Goal: Information Seeking & Learning: Learn about a topic

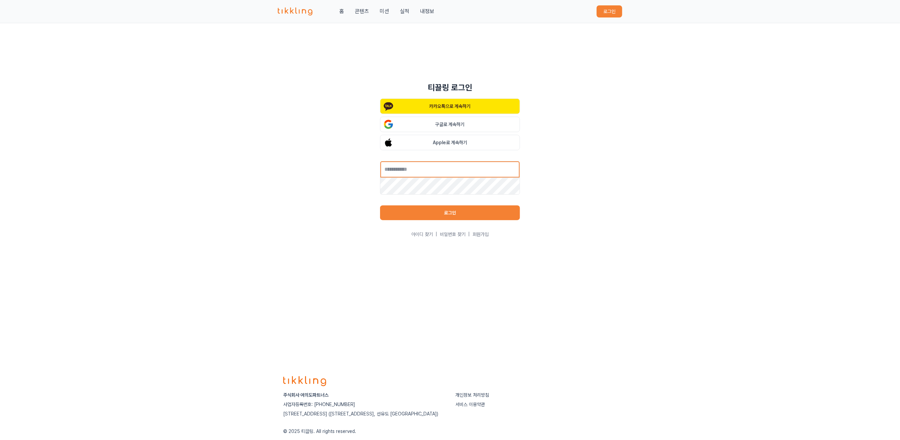
click at [457, 166] on input "text" at bounding box center [450, 169] width 140 height 17
click at [449, 171] on input "text" at bounding box center [450, 169] width 140 height 17
type input "**********"
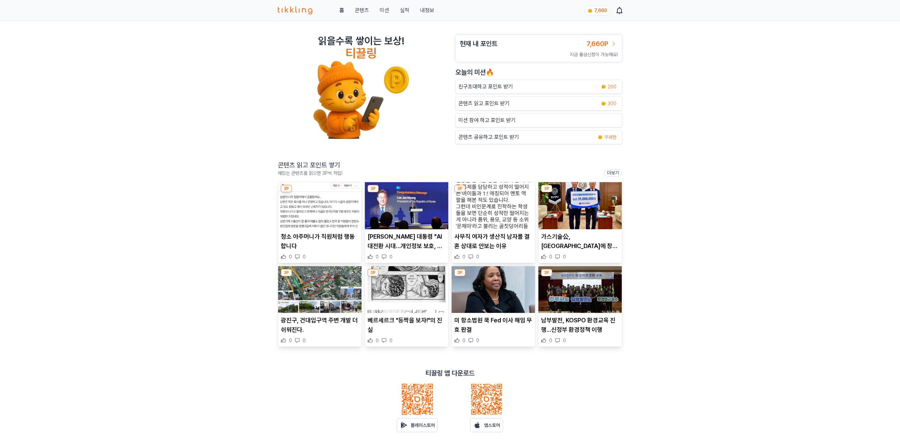
click at [322, 207] on img at bounding box center [319, 205] width 83 height 47
click at [401, 217] on img at bounding box center [406, 205] width 83 height 47
click at [496, 207] on img at bounding box center [493, 205] width 83 height 47
click at [576, 214] on img at bounding box center [580, 205] width 83 height 47
click at [302, 294] on img at bounding box center [319, 289] width 83 height 47
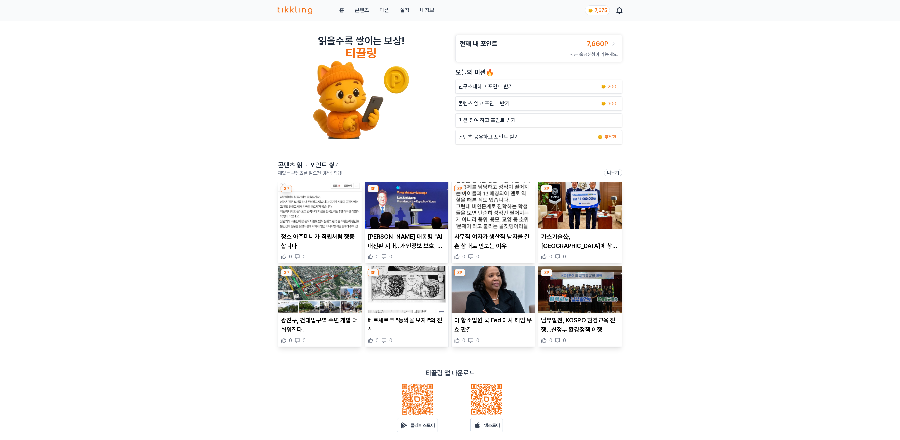
click at [411, 302] on img at bounding box center [406, 289] width 83 height 47
click at [501, 304] on img at bounding box center [493, 289] width 83 height 47
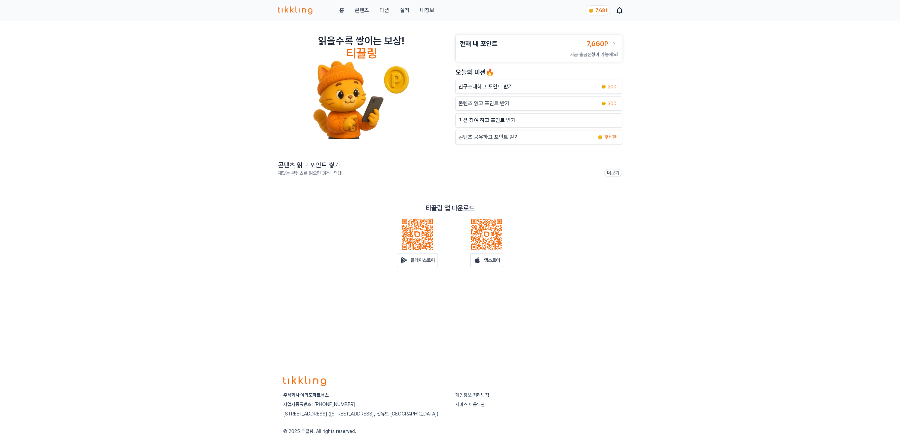
scroll to position [27, 0]
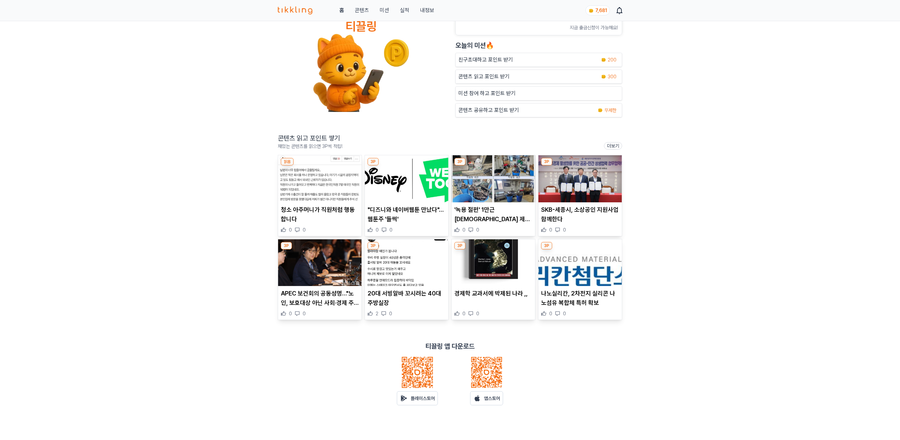
click at [301, 189] on img at bounding box center [319, 178] width 83 height 47
click at [481, 255] on img at bounding box center [493, 263] width 83 height 47
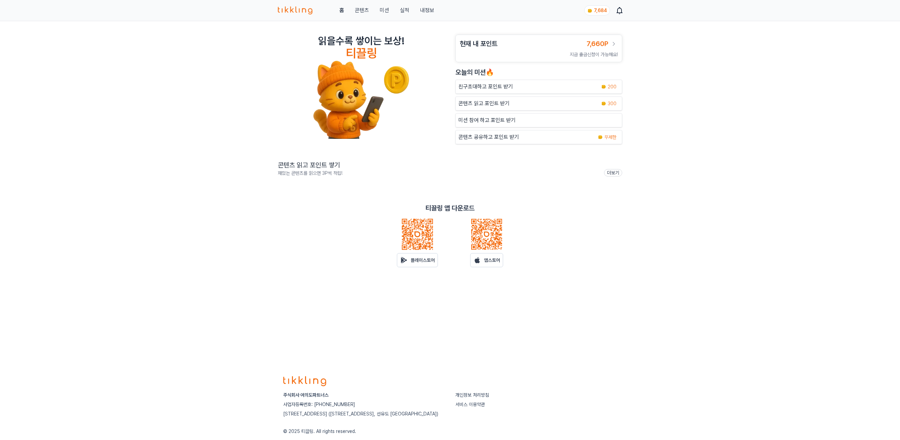
scroll to position [27, 0]
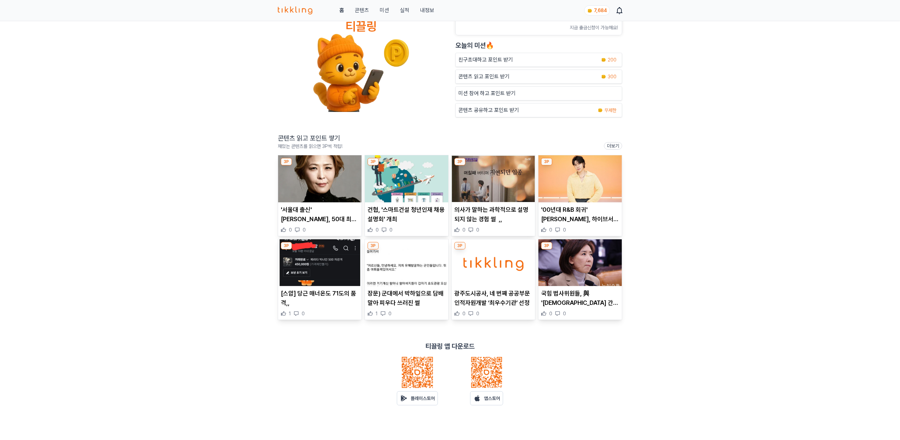
click at [505, 274] on img at bounding box center [493, 263] width 83 height 47
click at [593, 268] on img at bounding box center [580, 263] width 83 height 47
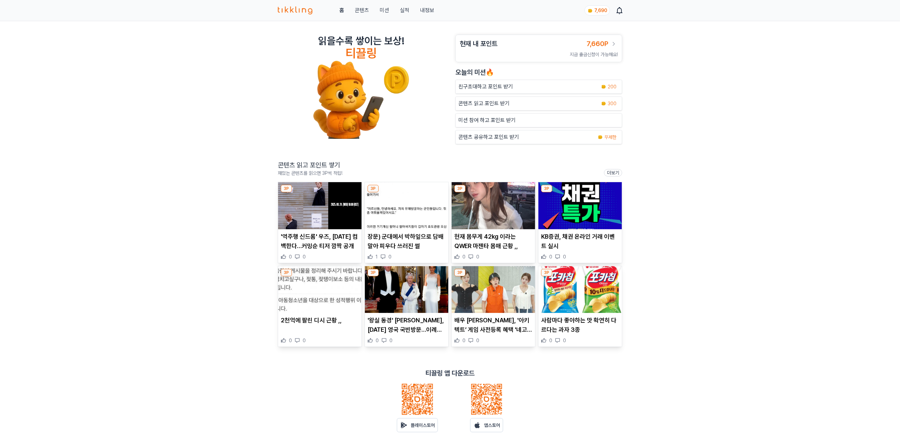
click at [408, 12] on link "실적" at bounding box center [404, 10] width 9 height 8
click at [404, 12] on link "실적" at bounding box center [404, 10] width 9 height 8
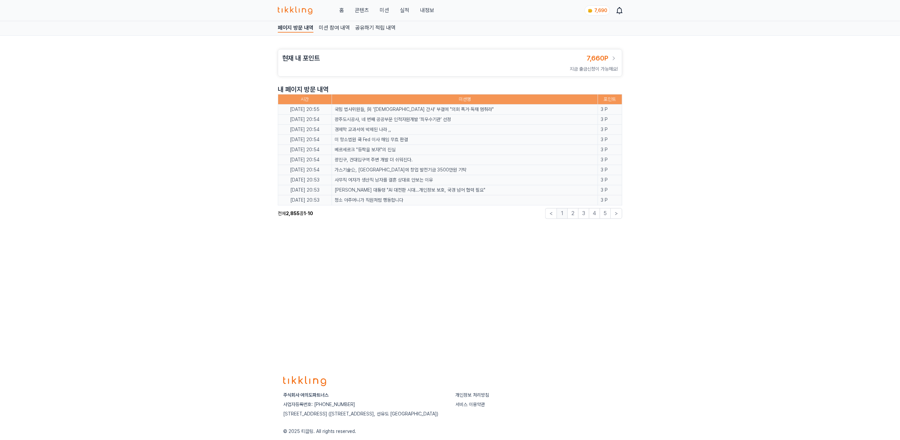
drag, startPoint x: 155, startPoint y: 0, endPoint x: 336, endPoint y: 303, distance: 353.1
click at [336, 303] on div "페이지 방문 내역 미션 참여 내역 공유하기 적립 내역 현재 내 포인트 7,660P 지금 출금신청이 가능해요! 내 페이지 방문 내역 시간 미션명…" at bounding box center [450, 193] width 900 height 345
click at [364, 11] on link "콘텐츠" at bounding box center [362, 10] width 14 height 8
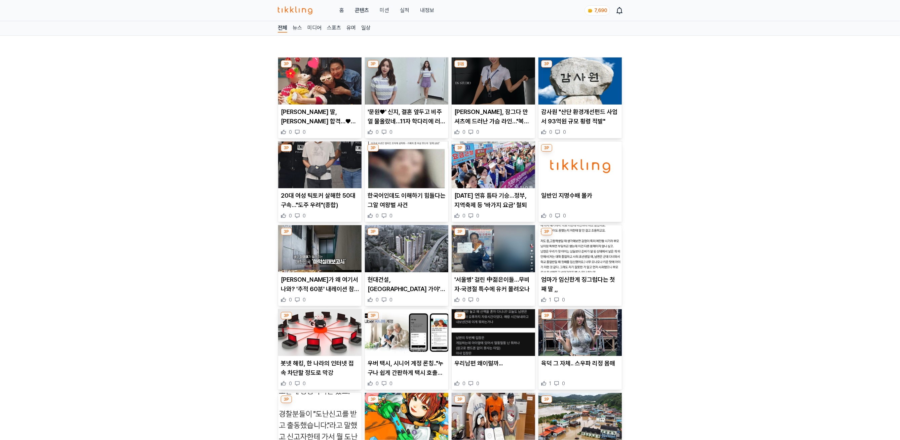
click at [318, 110] on p "[PERSON_NAME] 딸, [PERSON_NAME] 합격…♥선혜윤PD "이제 여유 생겨"" at bounding box center [320, 116] width 78 height 19
click at [418, 82] on img at bounding box center [406, 81] width 83 height 47
click at [495, 85] on img at bounding box center [493, 81] width 83 height 47
click at [578, 84] on img at bounding box center [580, 81] width 83 height 47
click at [318, 161] on img at bounding box center [319, 165] width 83 height 47
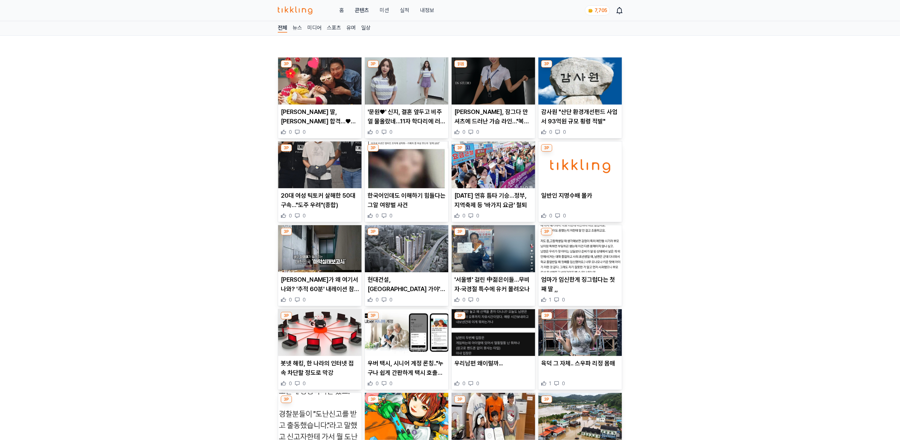
click at [388, 161] on img at bounding box center [406, 165] width 83 height 47
click at [492, 182] on img at bounding box center [493, 165] width 83 height 47
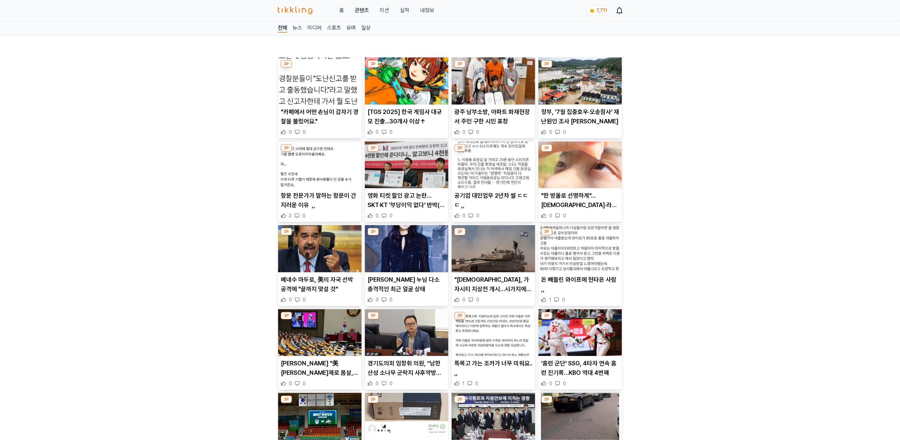
click at [591, 171] on img at bounding box center [580, 165] width 83 height 47
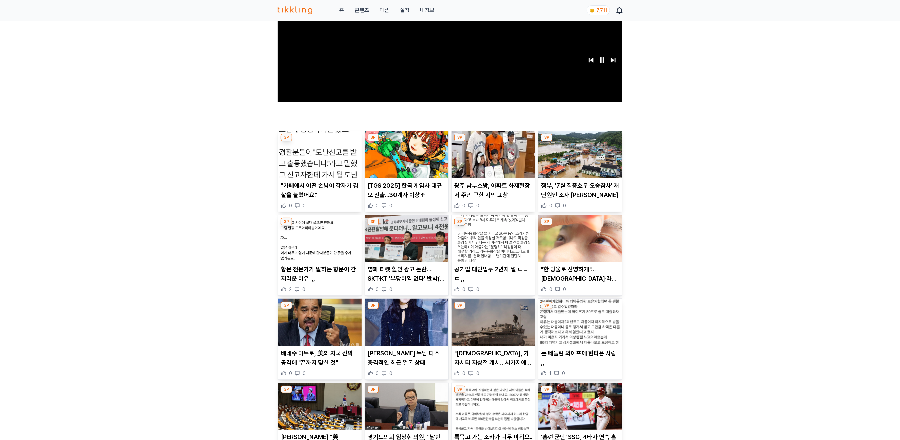
scroll to position [183, 0]
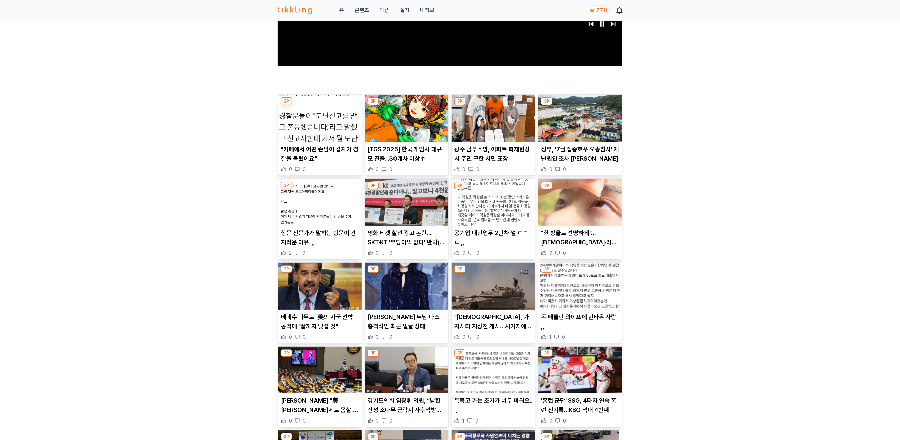
click at [330, 285] on img at bounding box center [319, 286] width 83 height 47
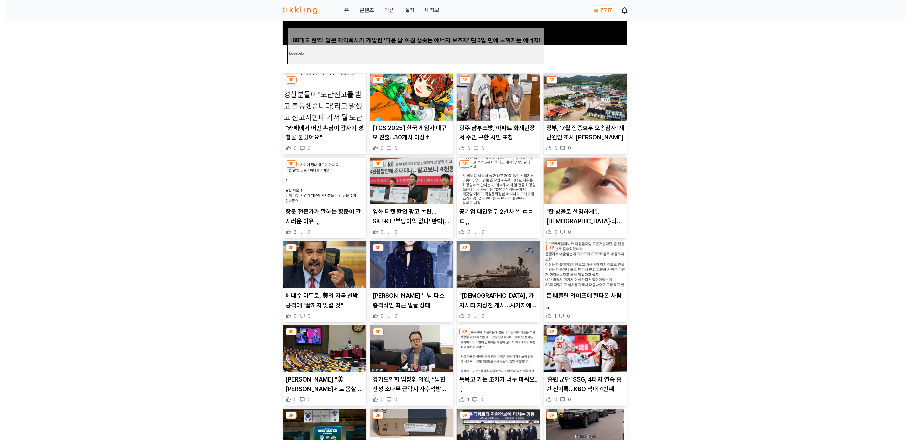
scroll to position [96, 0]
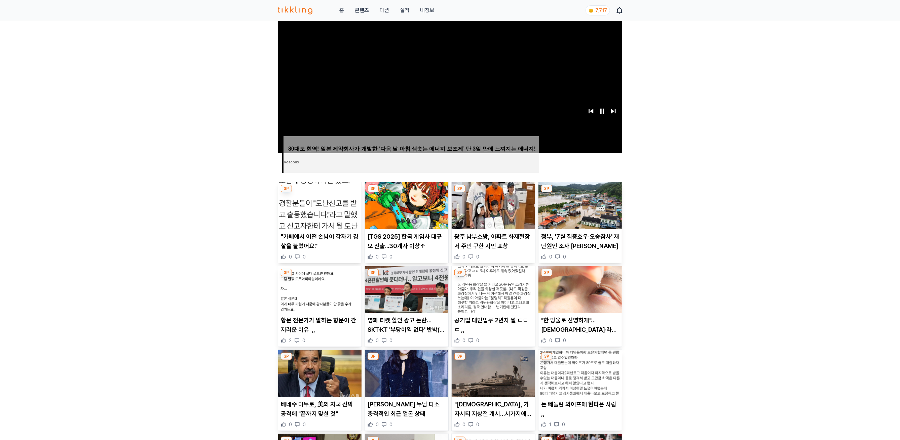
click at [398, 382] on img at bounding box center [406, 373] width 83 height 47
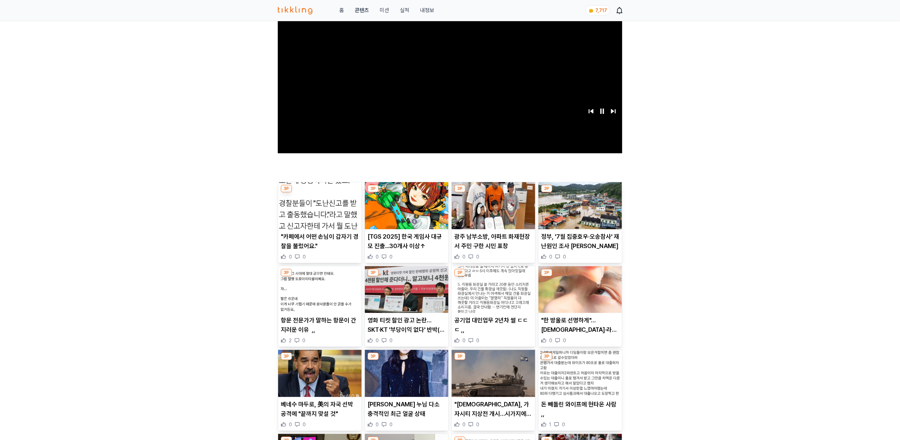
click at [385, 7] on button "미션" at bounding box center [384, 10] width 9 height 8
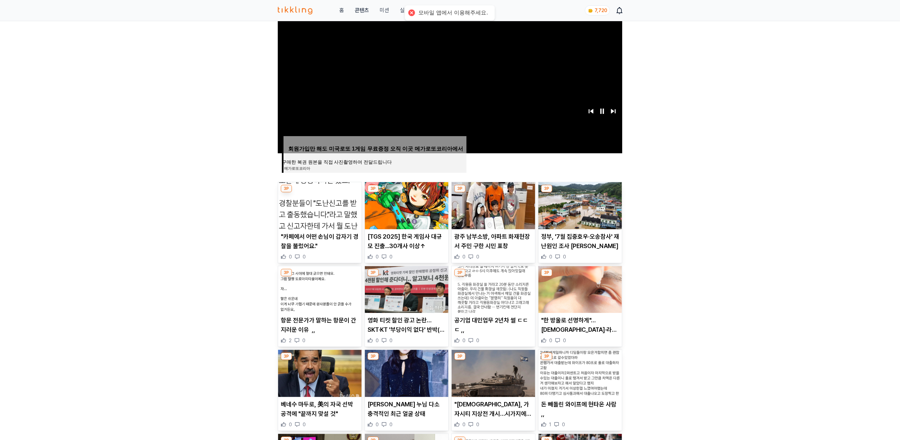
click at [401, 8] on link "실적" at bounding box center [404, 10] width 9 height 8
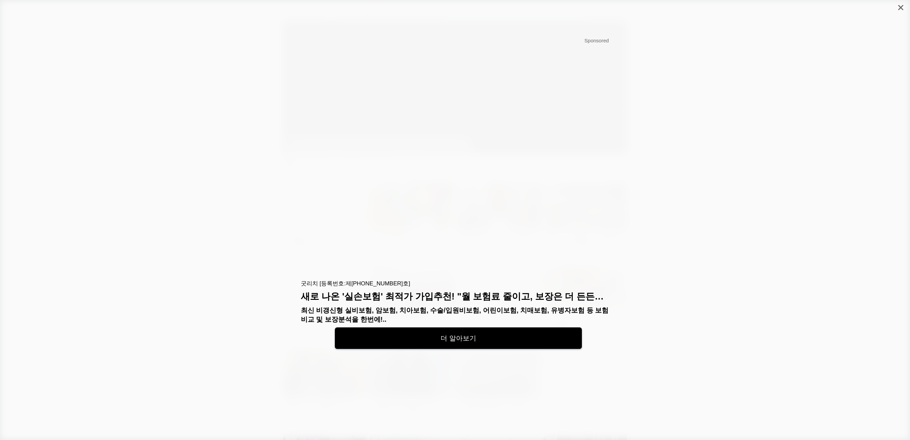
click at [898, 6] on icon "close" at bounding box center [900, 7] width 5 height 5
